Goal: Information Seeking & Learning: Obtain resource

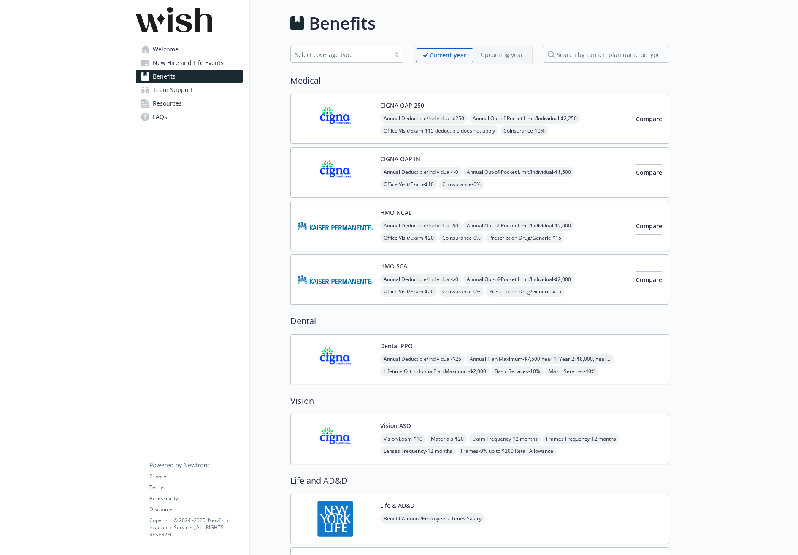
click at [174, 90] on span "Team Support" at bounding box center [173, 89] width 40 height 13
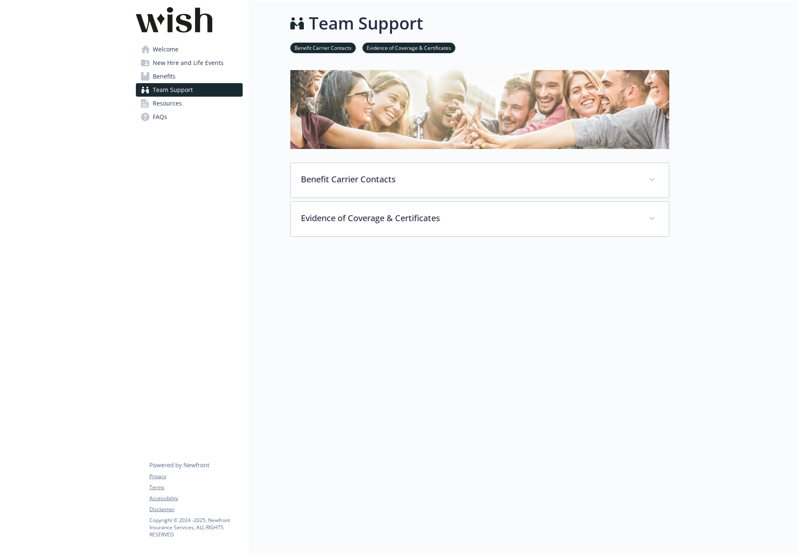
click at [175, 108] on span "Resources" at bounding box center [167, 103] width 29 height 13
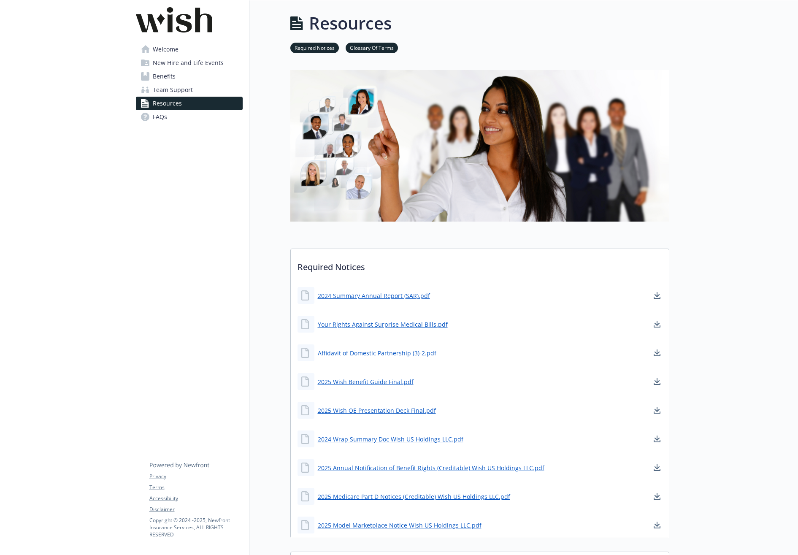
click at [169, 95] on span "Team Support" at bounding box center [173, 89] width 40 height 13
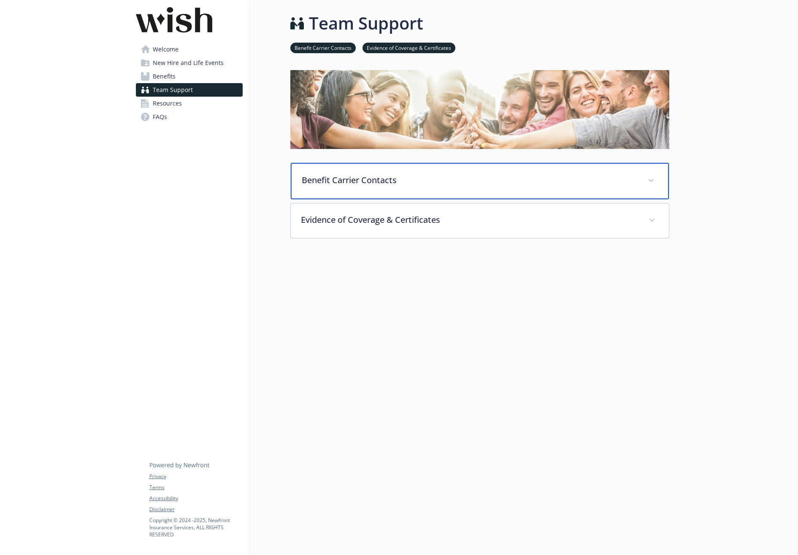
click at [404, 179] on p "Benefit Carrier Contacts" at bounding box center [470, 180] width 336 height 13
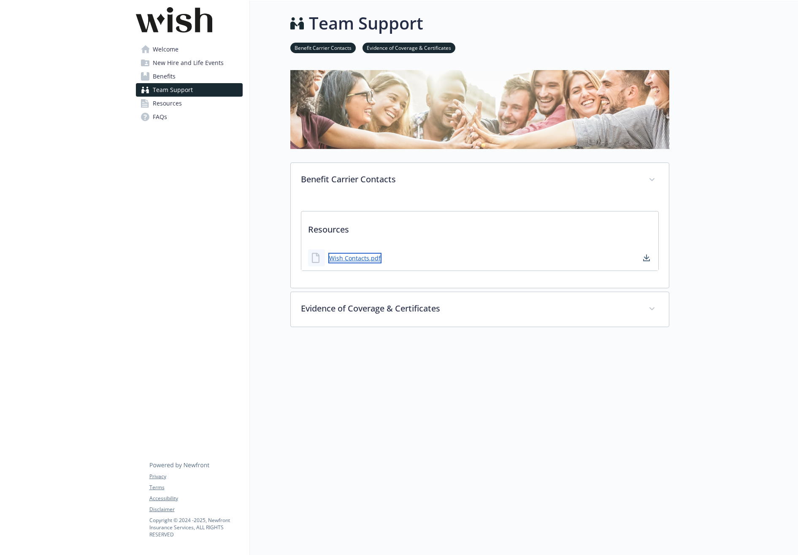
click at [341, 258] on link "Wish Contacts.pdf" at bounding box center [354, 258] width 53 height 11
click at [167, 102] on span "Resources" at bounding box center [167, 103] width 29 height 13
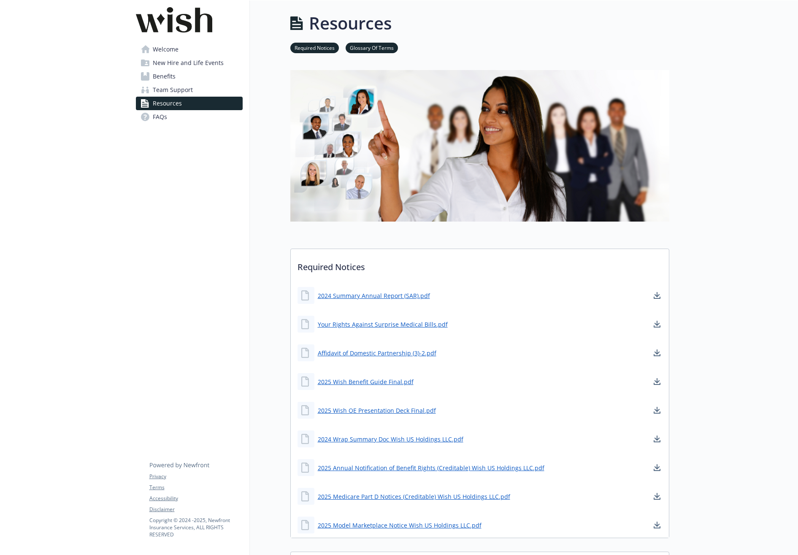
click at [157, 80] on span "Benefits" at bounding box center [164, 76] width 23 height 13
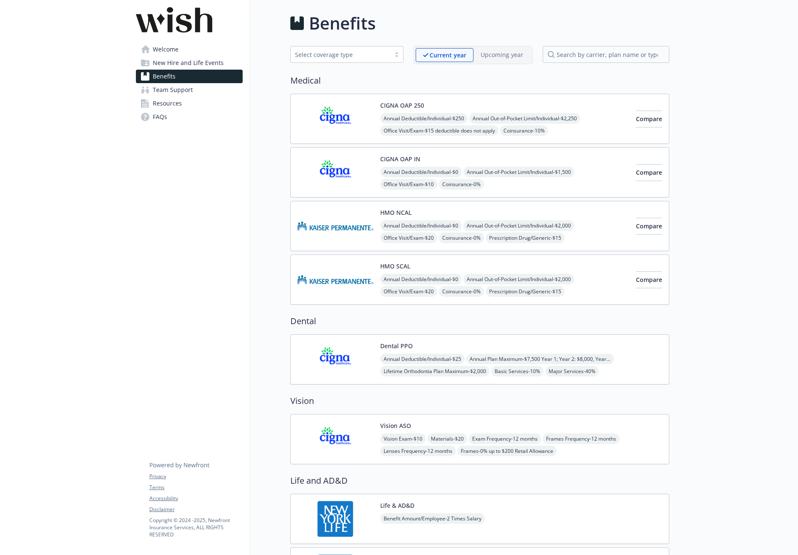
click at [158, 10] on img at bounding box center [174, 19] width 77 height 25
click at [165, 49] on span "Welcome" at bounding box center [166, 49] width 26 height 13
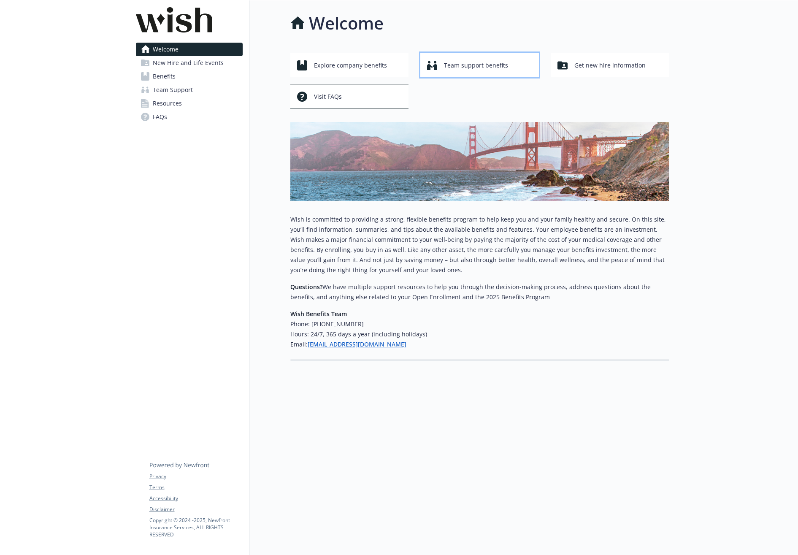
click at [496, 70] on span "Team support benefits" at bounding box center [476, 65] width 64 height 16
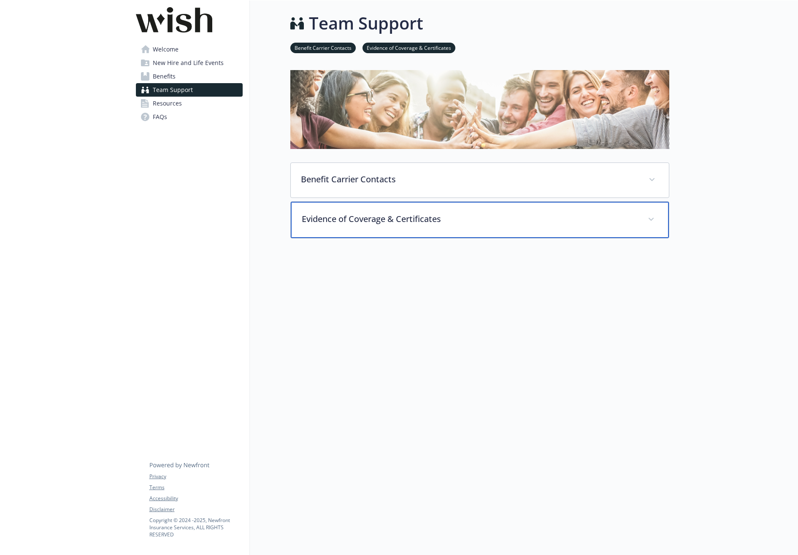
click at [505, 234] on div "Evidence of Coverage & Certificates" at bounding box center [480, 220] width 378 height 36
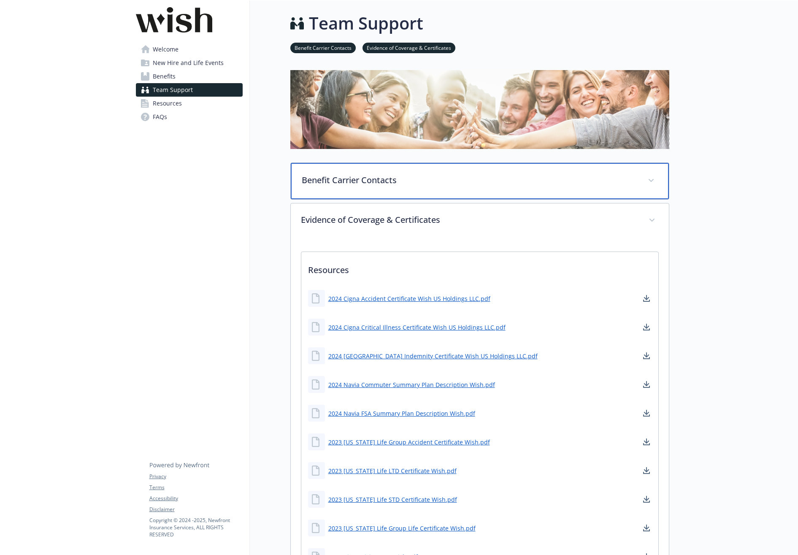
click at [493, 192] on div "Benefit Carrier Contacts" at bounding box center [480, 181] width 378 height 36
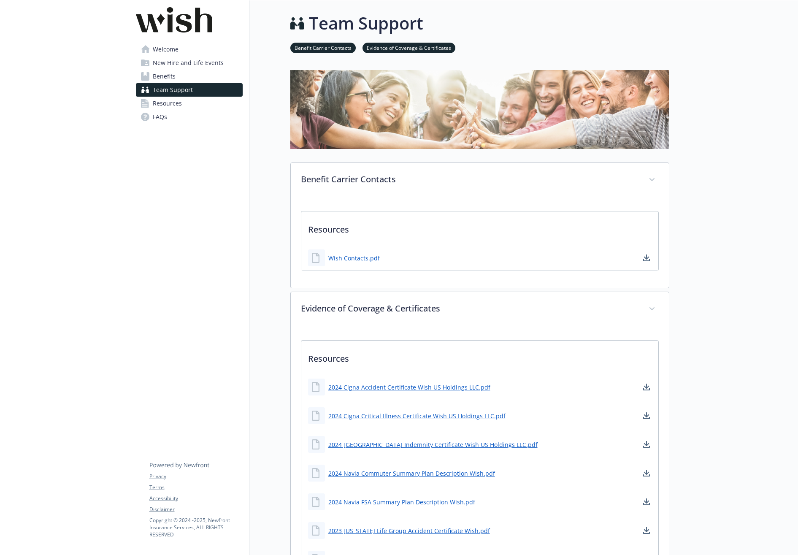
click at [171, 116] on link "FAQs" at bounding box center [189, 116] width 107 height 13
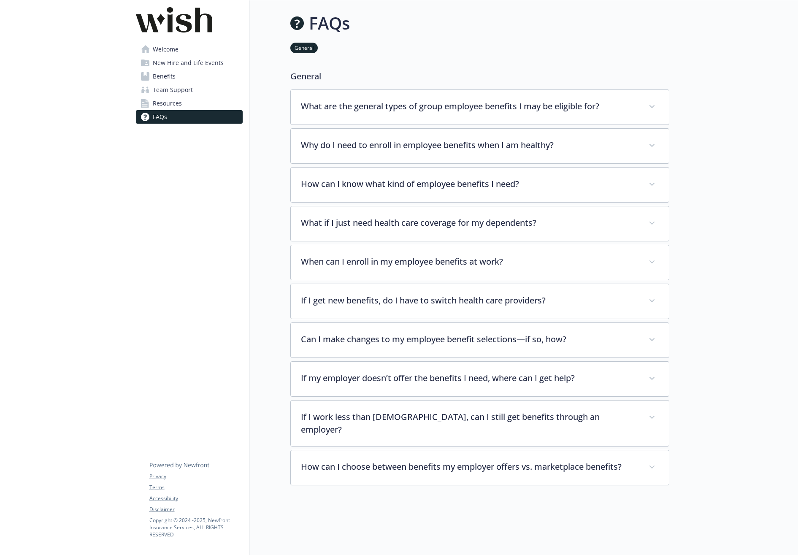
click at [171, 105] on span "Resources" at bounding box center [167, 103] width 29 height 13
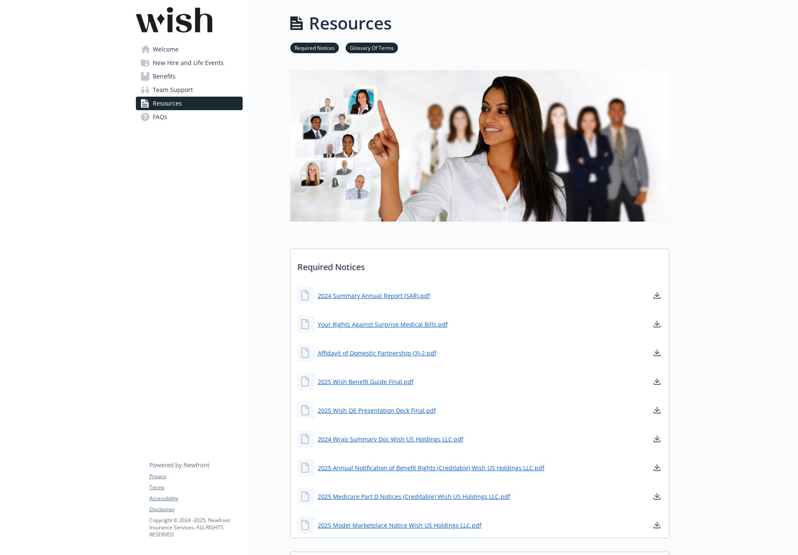
click at [179, 19] on img at bounding box center [174, 19] width 77 height 25
click at [168, 49] on span "Welcome" at bounding box center [166, 49] width 26 height 13
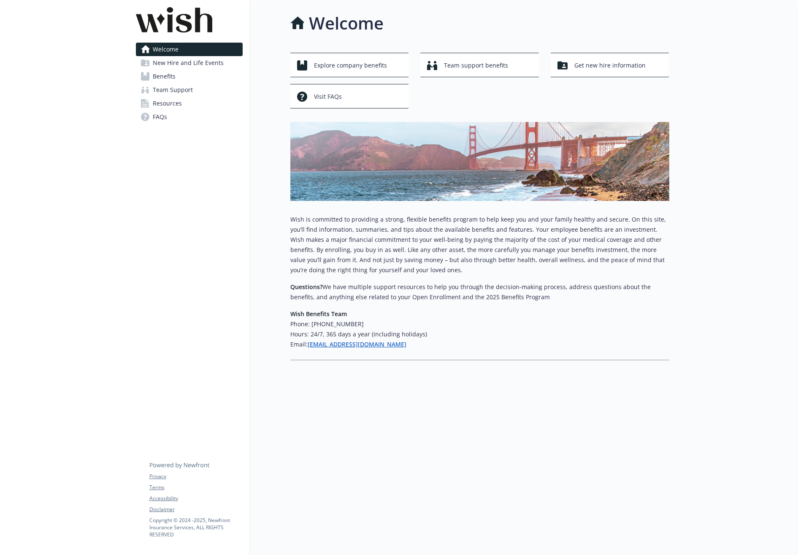
click at [167, 65] on span "New Hire and Life Events" at bounding box center [188, 62] width 71 height 13
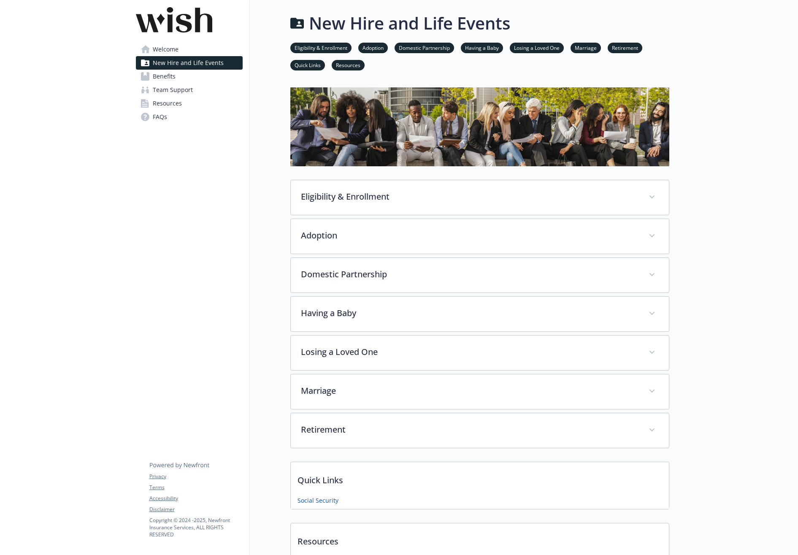
click at [167, 77] on span "Benefits" at bounding box center [164, 76] width 23 height 13
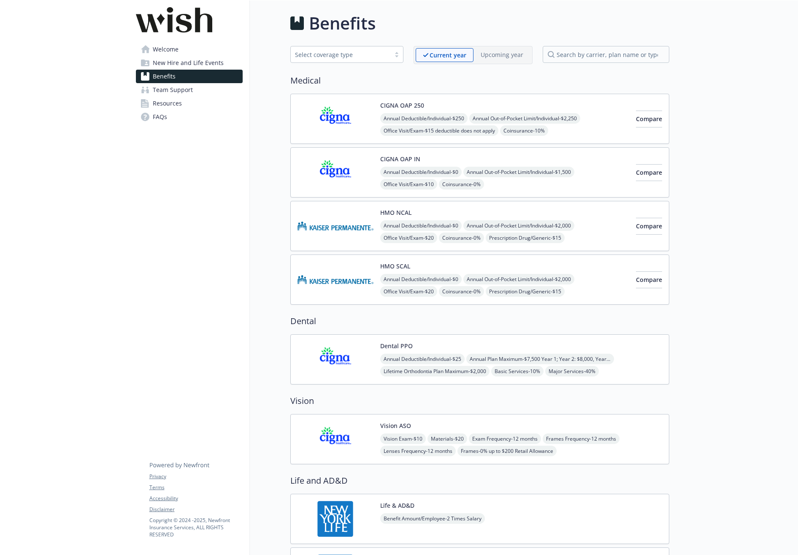
click at [170, 86] on span "Team Support" at bounding box center [173, 89] width 40 height 13
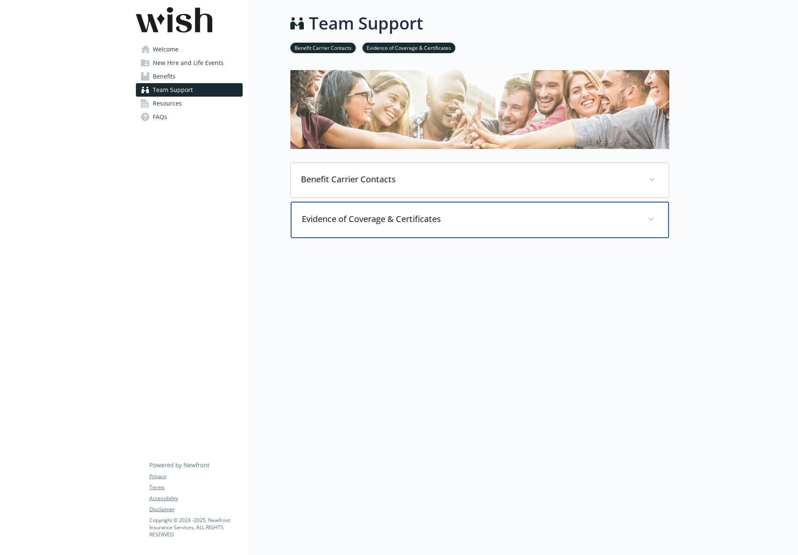
click at [380, 221] on p "Evidence of Coverage & Certificates" at bounding box center [470, 219] width 336 height 13
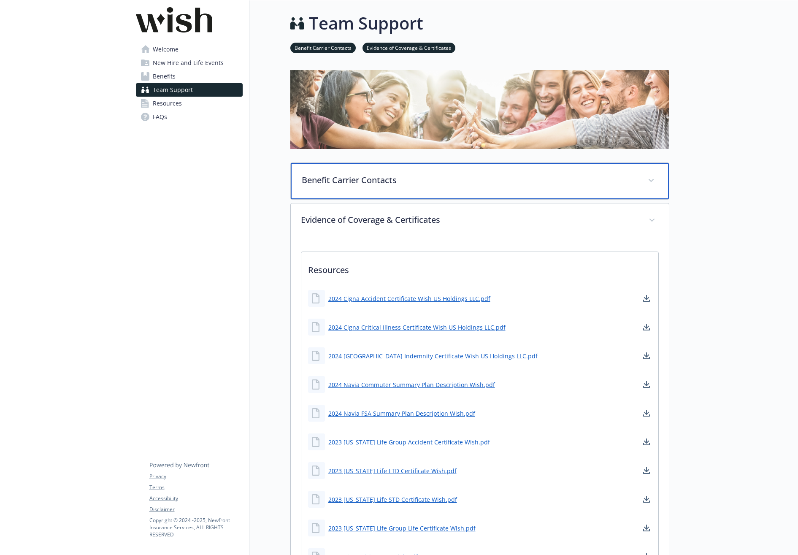
click at [400, 175] on p "Benefit Carrier Contacts" at bounding box center [470, 180] width 336 height 13
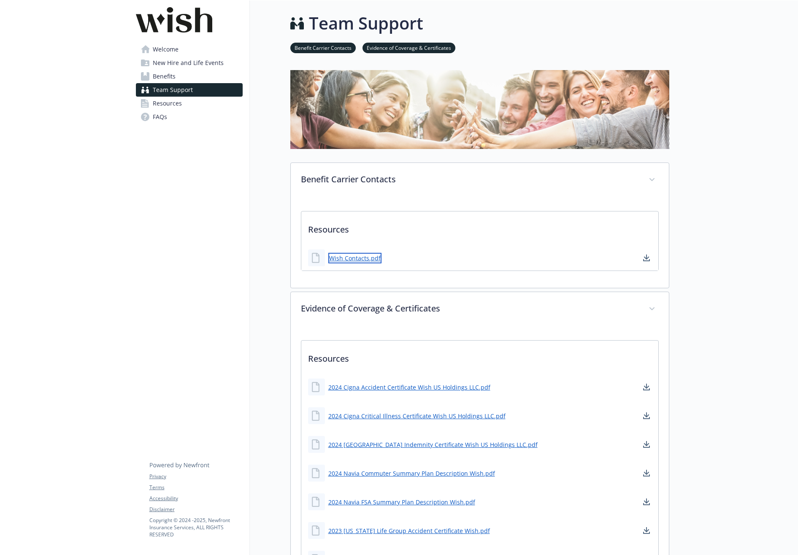
click at [351, 259] on link "Wish Contacts.pdf" at bounding box center [354, 258] width 53 height 11
click at [166, 44] on span "Welcome" at bounding box center [166, 49] width 26 height 13
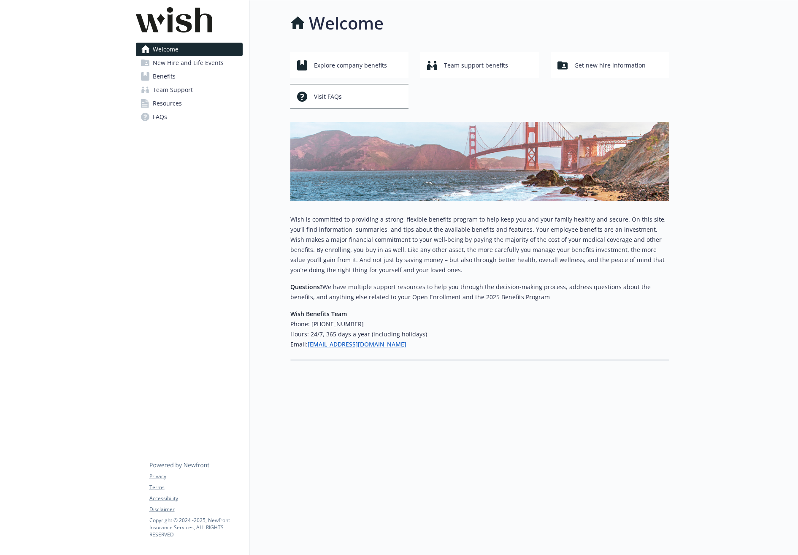
click at [177, 22] on img at bounding box center [174, 19] width 77 height 25
click at [332, 67] on span "Explore company benefits" at bounding box center [350, 65] width 73 height 16
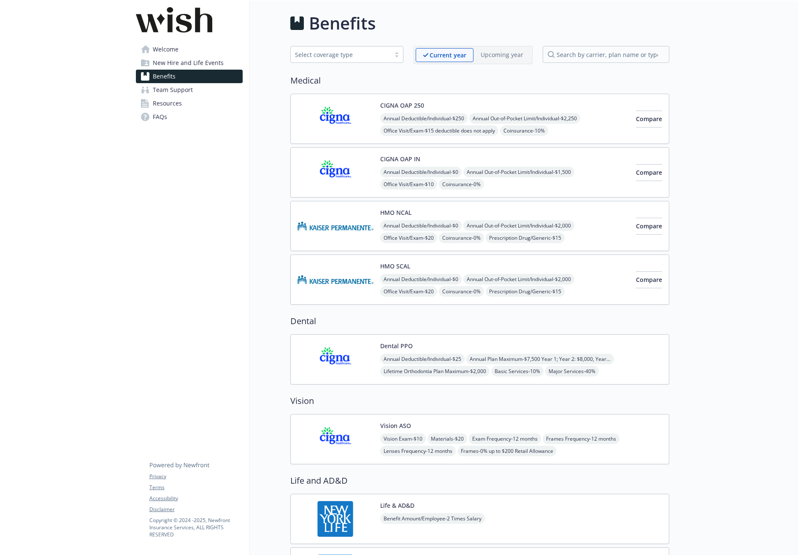
click at [168, 94] on span "Team Support" at bounding box center [173, 89] width 40 height 13
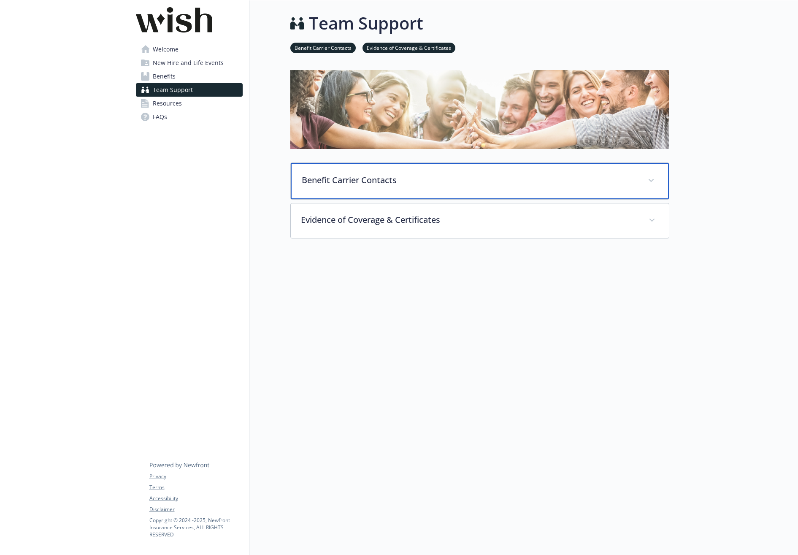
click at [437, 193] on div "Benefit Carrier Contacts" at bounding box center [480, 181] width 378 height 36
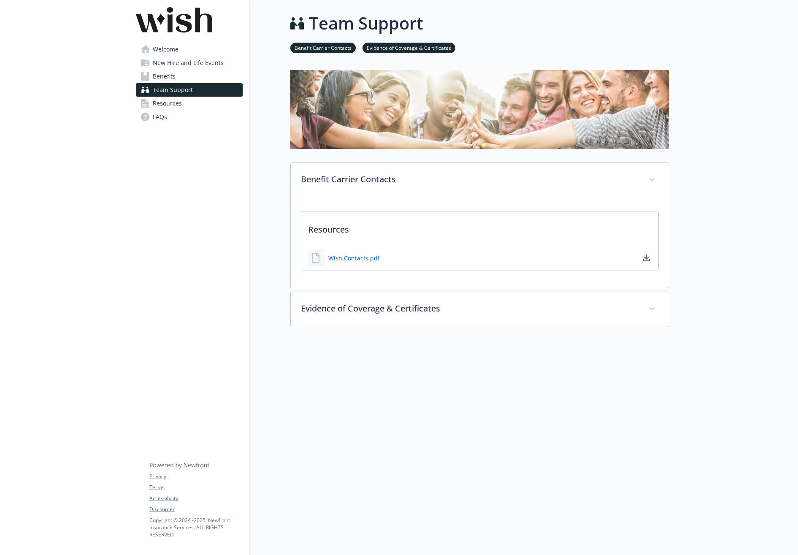
click at [164, 52] on span "Welcome" at bounding box center [166, 49] width 26 height 13
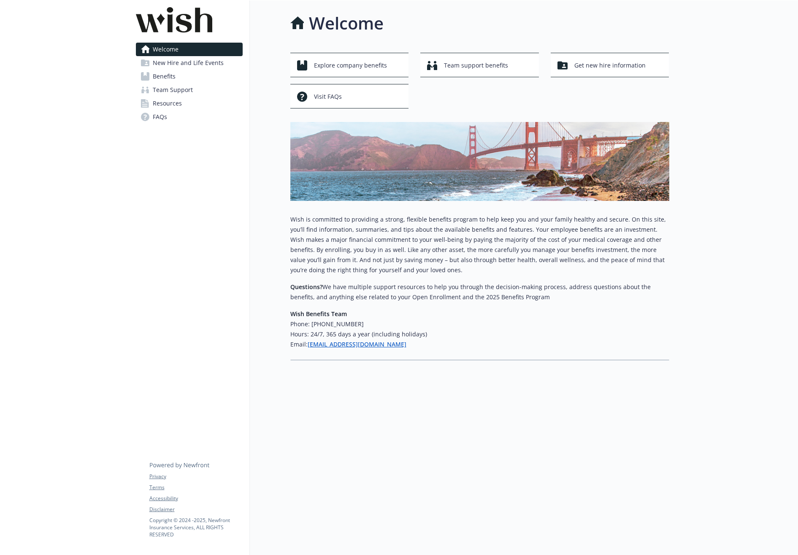
click at [170, 61] on span "New Hire and Life Events" at bounding box center [188, 62] width 71 height 13
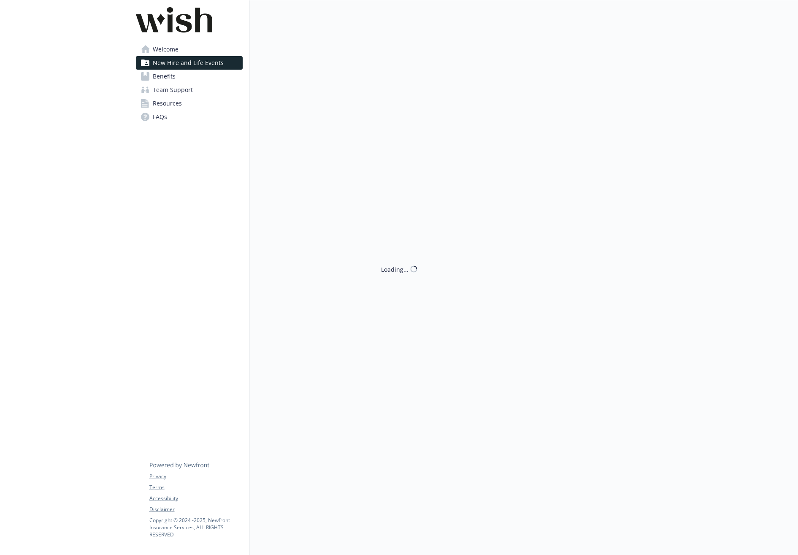
click at [172, 78] on span "Benefits" at bounding box center [164, 76] width 23 height 13
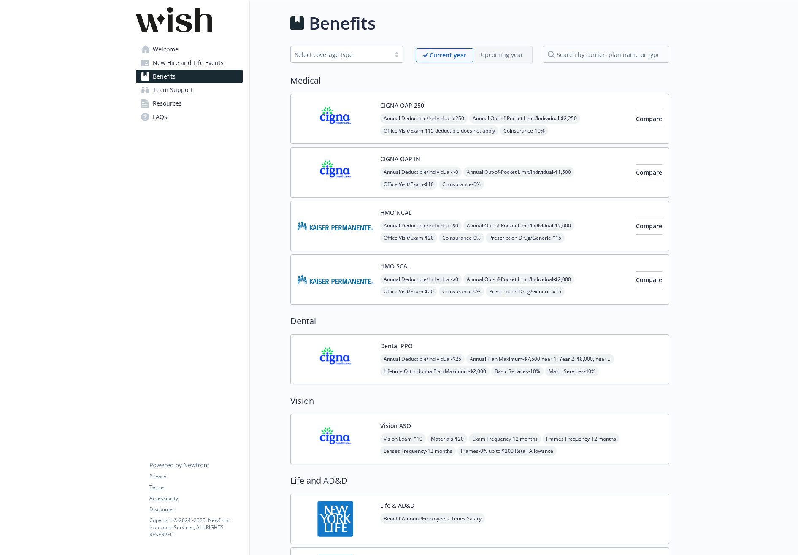
click at [164, 52] on span "Welcome" at bounding box center [166, 49] width 26 height 13
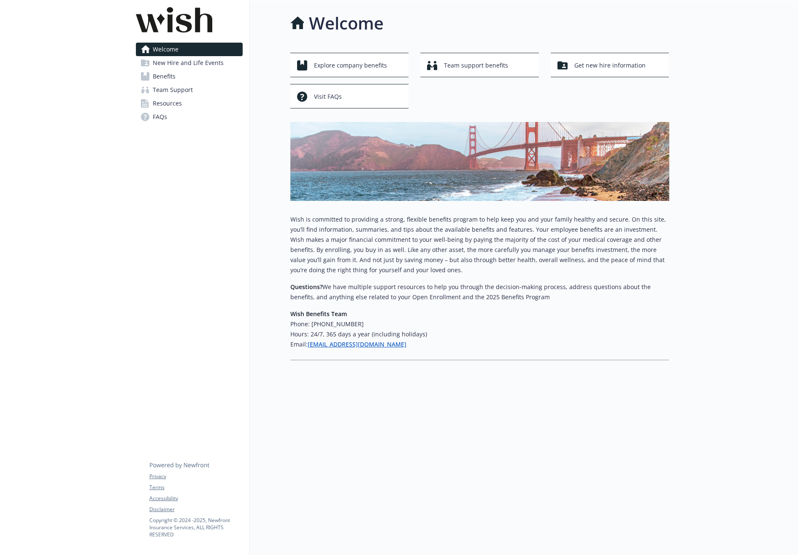
click at [170, 60] on span "New Hire and Life Events" at bounding box center [188, 62] width 71 height 13
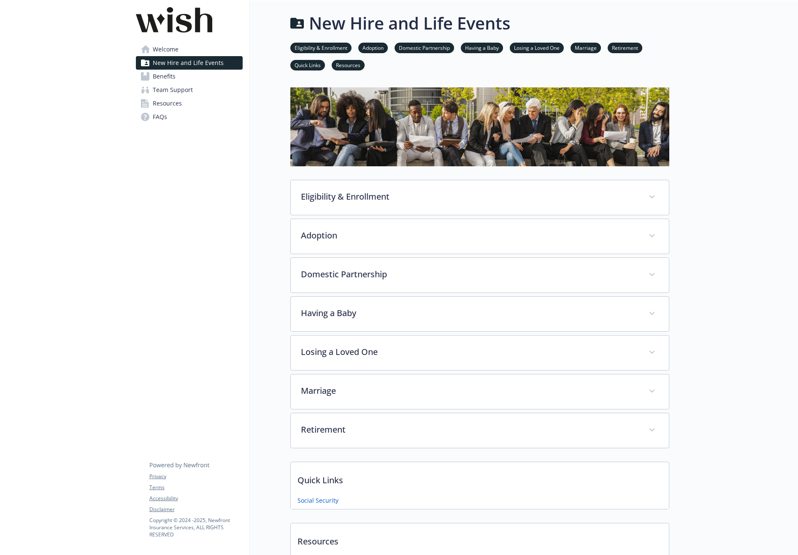
click at [170, 79] on span "Benefits" at bounding box center [164, 76] width 23 height 13
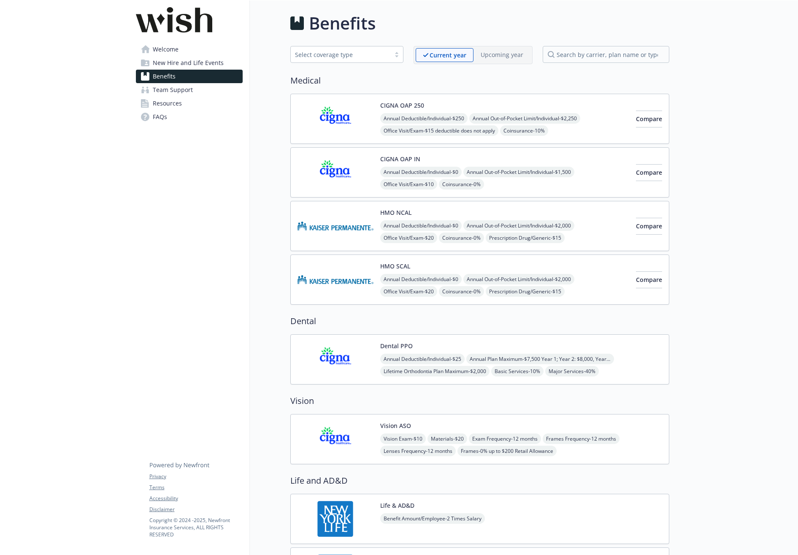
click at [168, 92] on span "Team Support" at bounding box center [173, 89] width 40 height 13
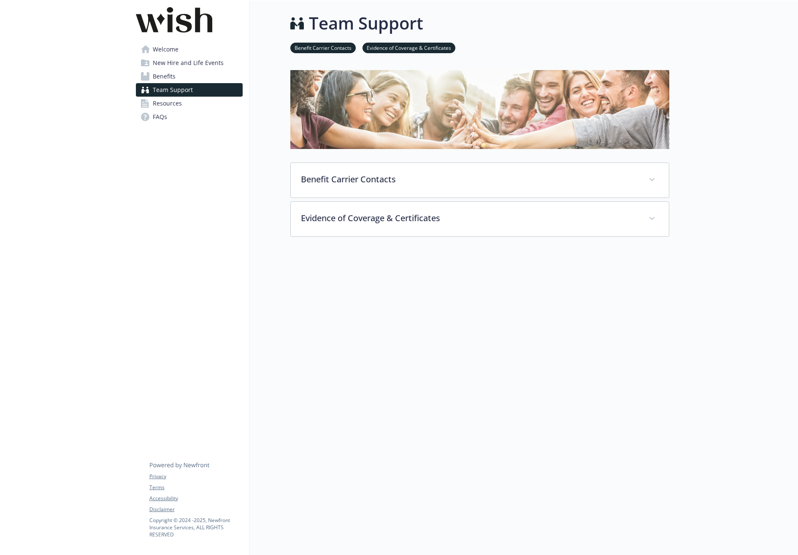
click at [170, 107] on span "Resources" at bounding box center [167, 103] width 29 height 13
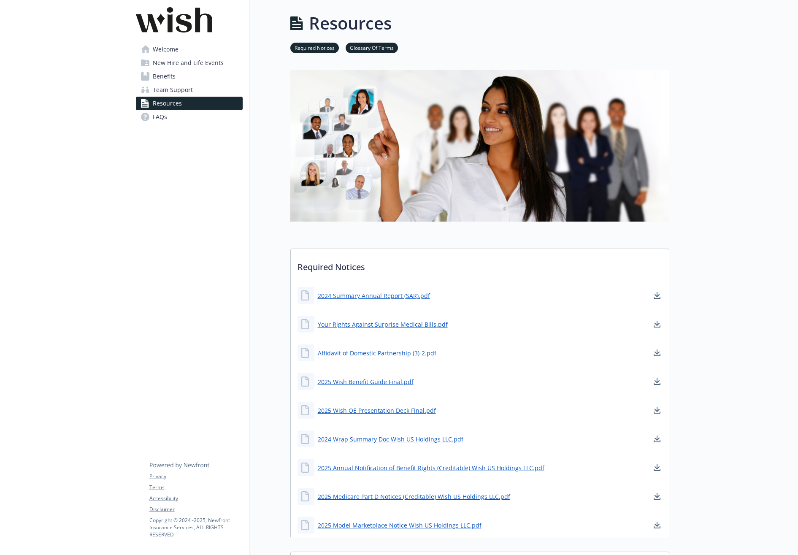
click at [167, 92] on span "Team Support" at bounding box center [173, 89] width 40 height 13
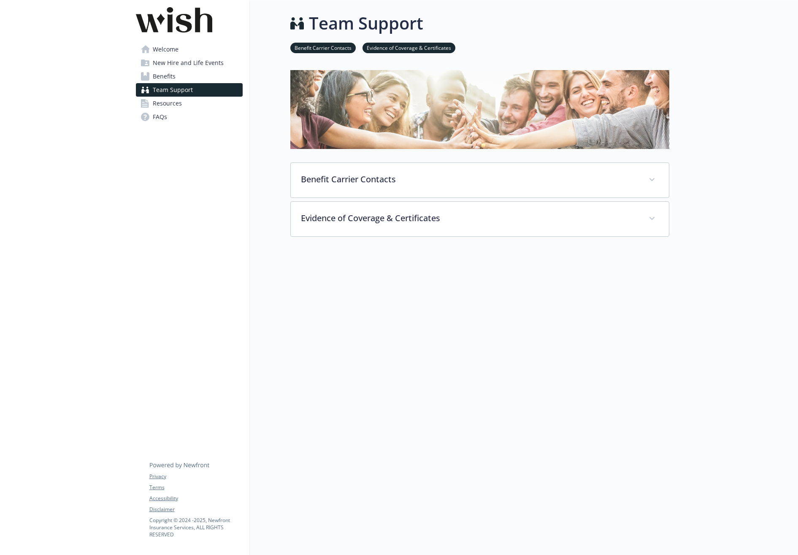
click at [300, 315] on div at bounding box center [479, 289] width 379 height 105
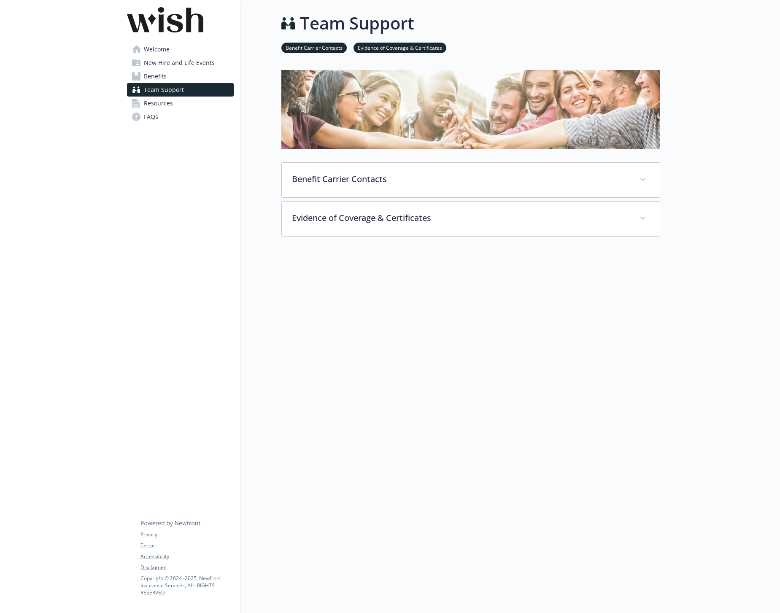
click at [306, 54] on div "Benefit Carrier Contacts Evidence of Coverage & Certificates" at bounding box center [470, 48] width 379 height 24
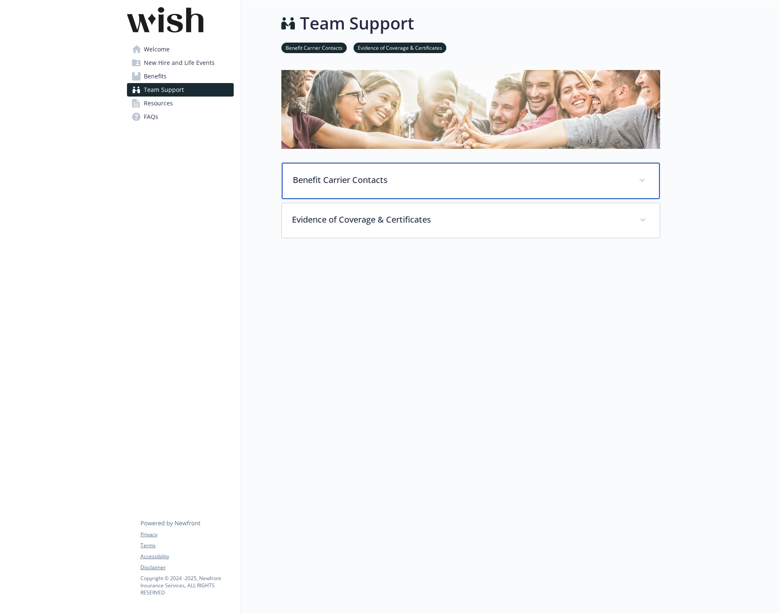
click at [404, 170] on div "Benefit Carrier Contacts" at bounding box center [471, 181] width 378 height 36
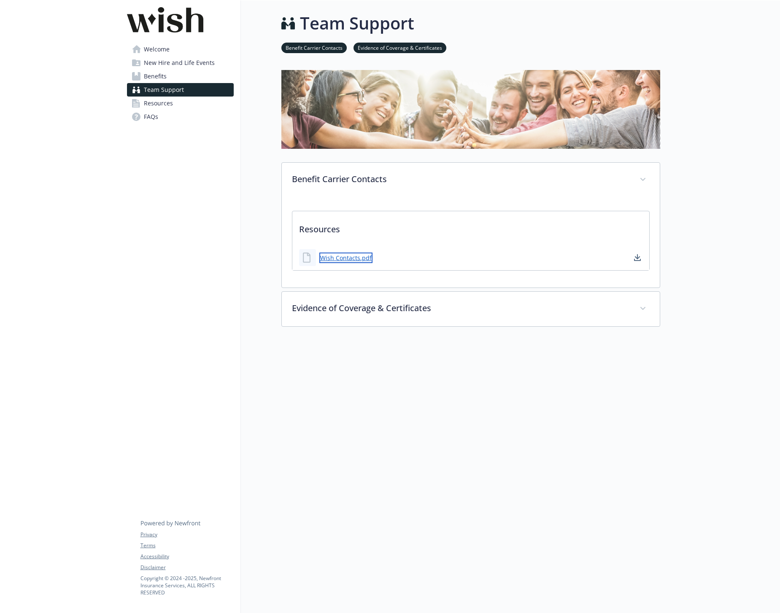
click at [353, 256] on link "Wish Contacts.pdf" at bounding box center [345, 258] width 53 height 11
click at [258, 167] on div "Team Support Benefit Carrier Contacts Evidence of Coverage & Certificates Benef…" at bounding box center [450, 221] width 419 height 442
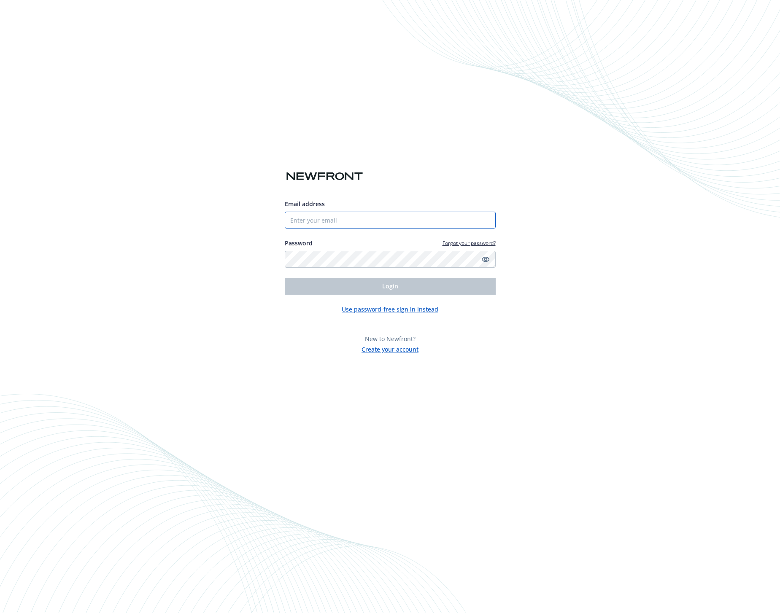
click at [362, 220] on input "Email address" at bounding box center [390, 220] width 211 height 17
click at [369, 220] on input "Email address" at bounding box center [390, 220] width 211 height 17
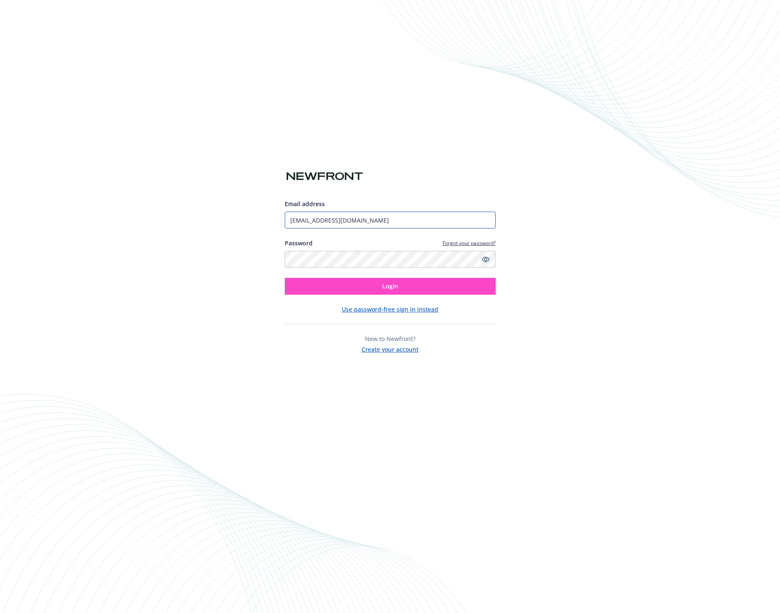
type input "echan@wish.com"
click at [414, 292] on button "Login" at bounding box center [390, 286] width 211 height 17
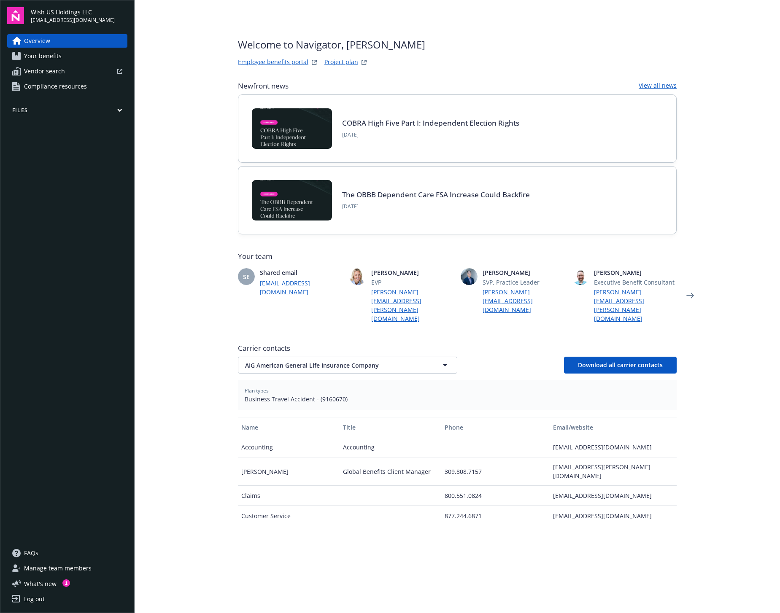
click at [192, 278] on main "Welcome to Navigator , [PERSON_NAME] benefits portal Project plan Newfront news…" at bounding box center [457, 306] width 645 height 613
click at [104, 109] on button "Files" at bounding box center [67, 112] width 120 height 11
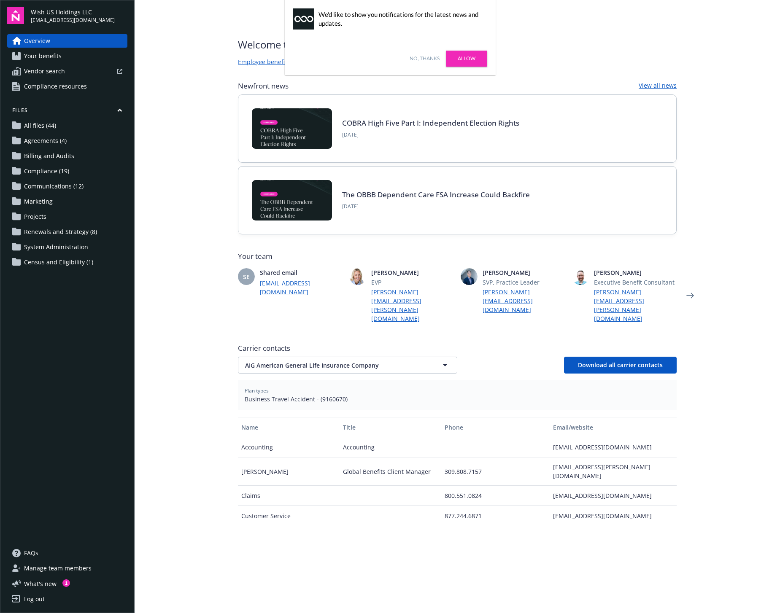
click at [169, 193] on main "Welcome to Navigator , [PERSON_NAME] benefits portal Project plan Newfront news…" at bounding box center [457, 306] width 645 height 613
click at [506, 357] on div "AIG American General Life Insurance Company AIG American General Life Insurance…" at bounding box center [457, 365] width 439 height 17
click at [445, 360] on icon "button" at bounding box center [445, 365] width 10 height 10
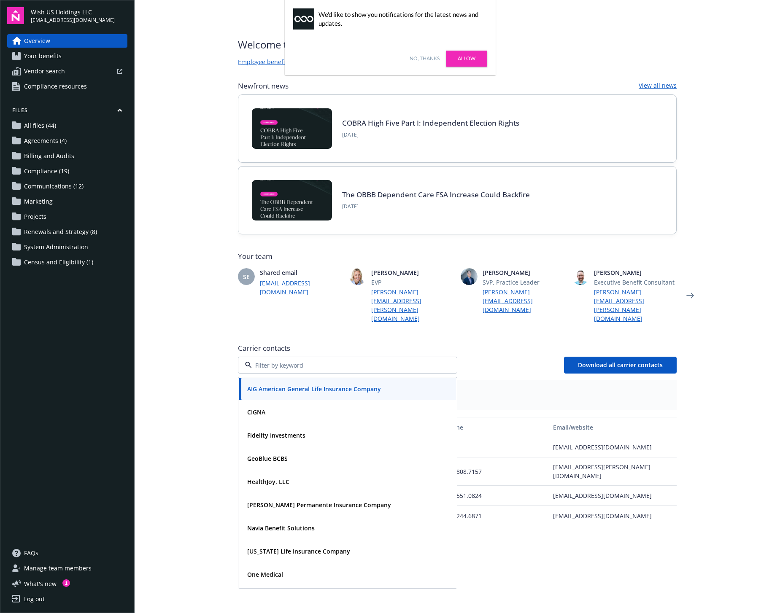
click at [478, 357] on div "AIG American General Life Insurance Company CIGNA Fidelity Investments GeoBlue …" at bounding box center [457, 365] width 439 height 17
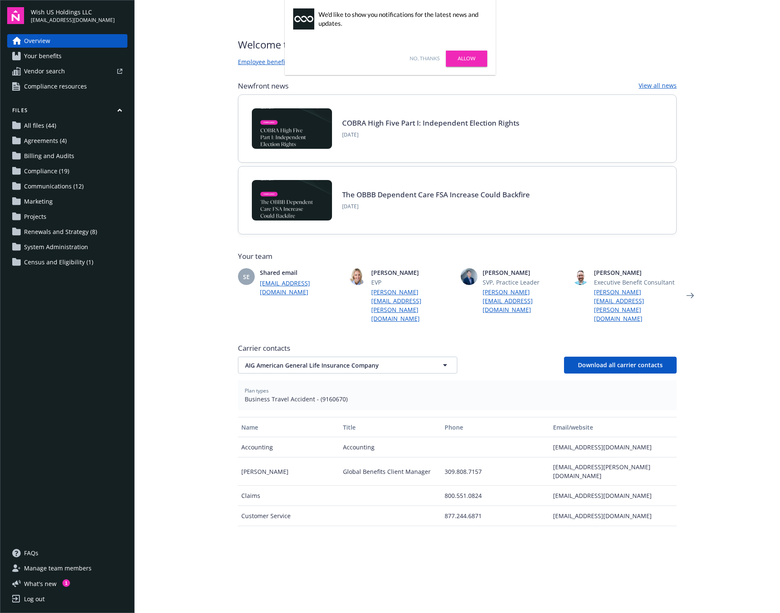
click at [724, 368] on main "Welcome to Navigator , Emily Employee benefits portal Project plan Newfront new…" at bounding box center [457, 306] width 645 height 613
drag, startPoint x: 726, startPoint y: 391, endPoint x: 691, endPoint y: 394, distance: 35.2
click at [726, 391] on main "Welcome to Navigator , Emily Employee benefits portal Project plan Newfront new…" at bounding box center [457, 306] width 645 height 613
click at [411, 361] on span "AIG American General Life Insurance Company" at bounding box center [332, 365] width 175 height 9
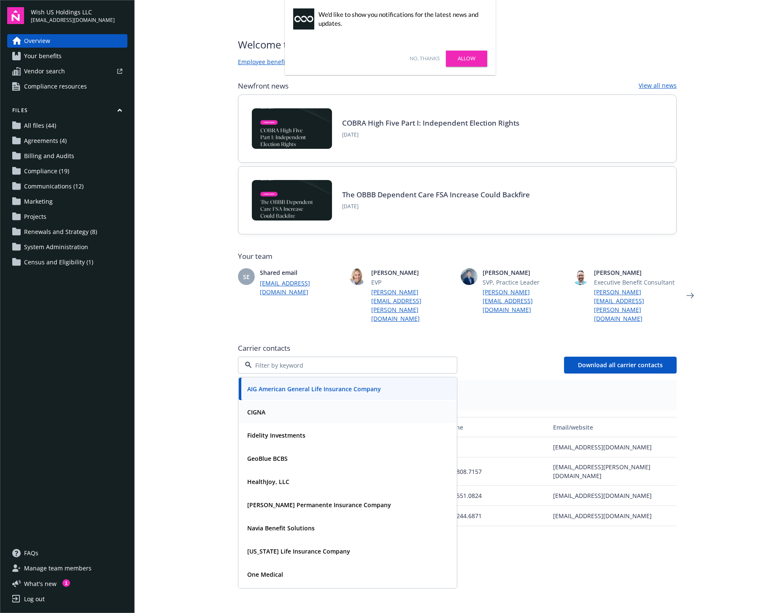
click at [360, 406] on div "CIGNA" at bounding box center [348, 412] width 208 height 12
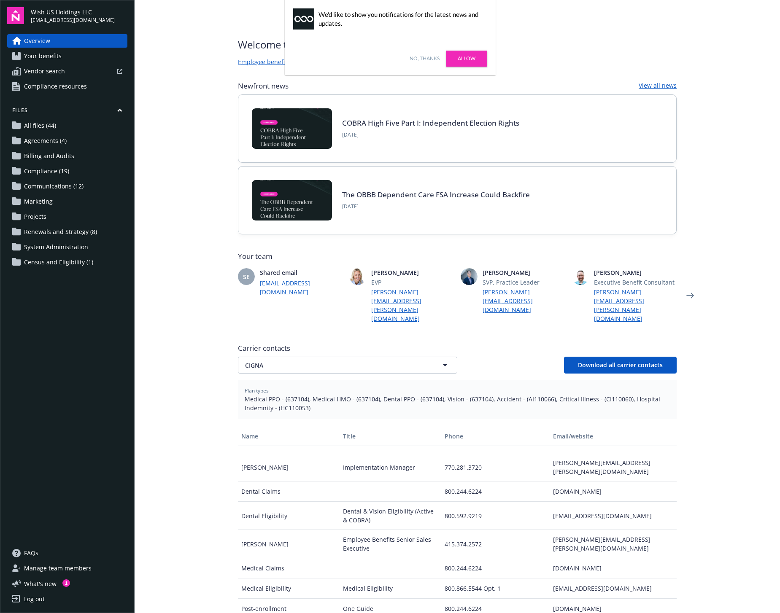
scroll to position [123, 0]
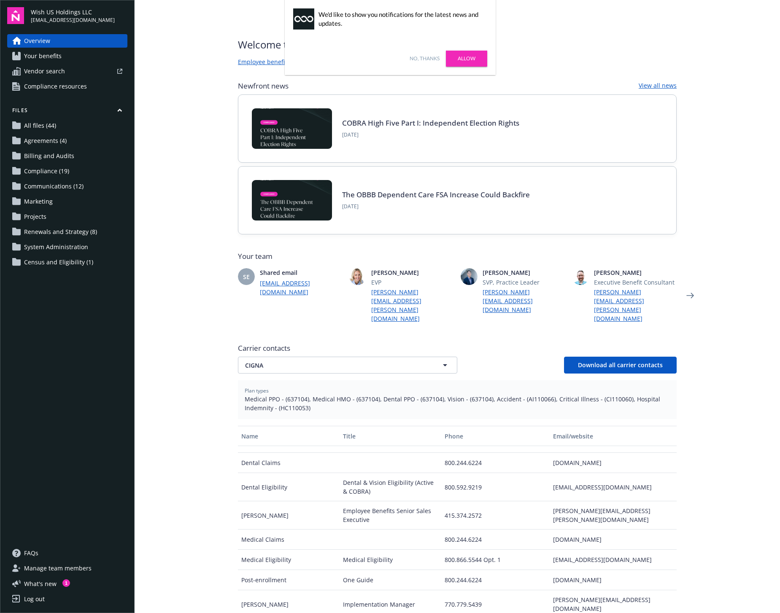
click at [688, 36] on main "Welcome to Navigator , Emily Employee benefits portal Project plan Newfront new…" at bounding box center [457, 306] width 645 height 613
click at [428, 62] on link "No, thanks" at bounding box center [425, 59] width 30 height 8
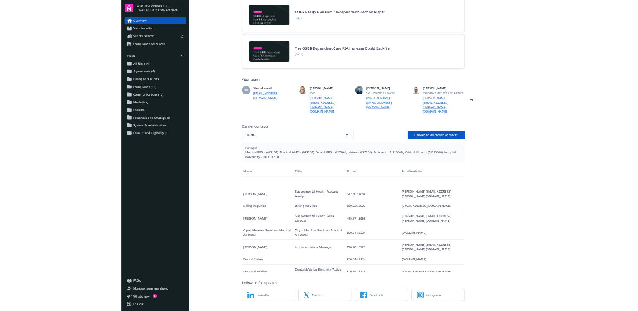
scroll to position [204, 0]
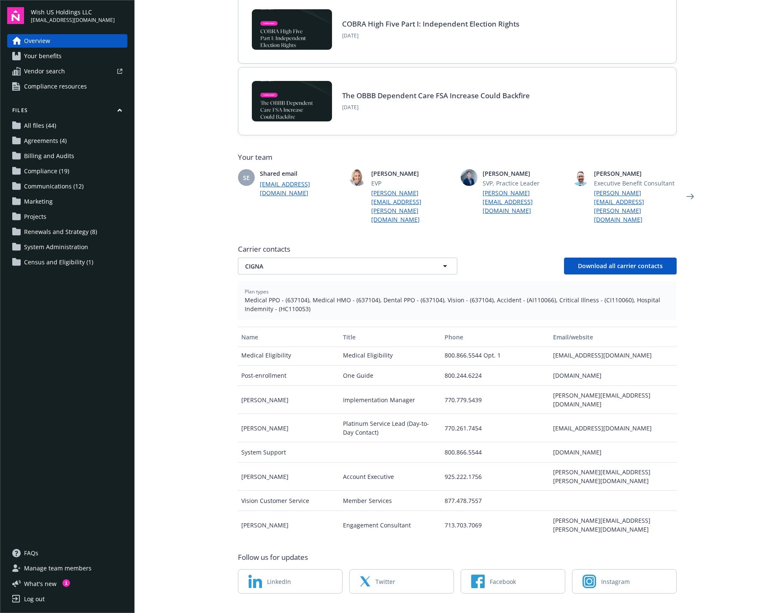
click at [57, 129] on link "All files (44)" at bounding box center [67, 125] width 120 height 13
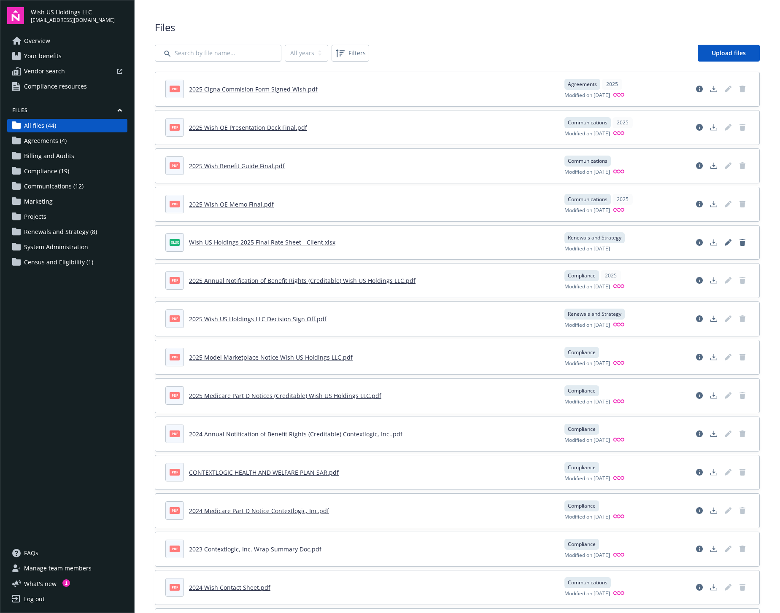
click at [51, 140] on span "Agreements (4)" at bounding box center [45, 140] width 43 height 13
